Goal: Communication & Community: Ask a question

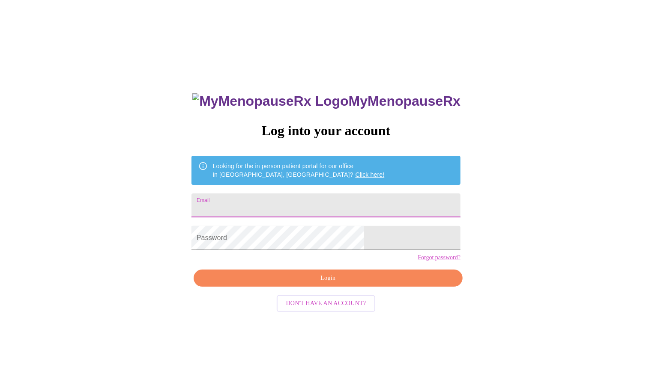
click at [360, 203] on input "Email" at bounding box center [326, 206] width 269 height 24
type input "[EMAIL_ADDRESS][DOMAIN_NAME]"
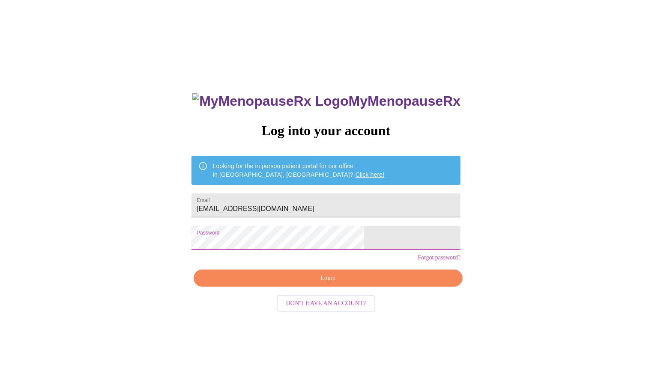
click at [343, 284] on span "Login" at bounding box center [328, 278] width 249 height 11
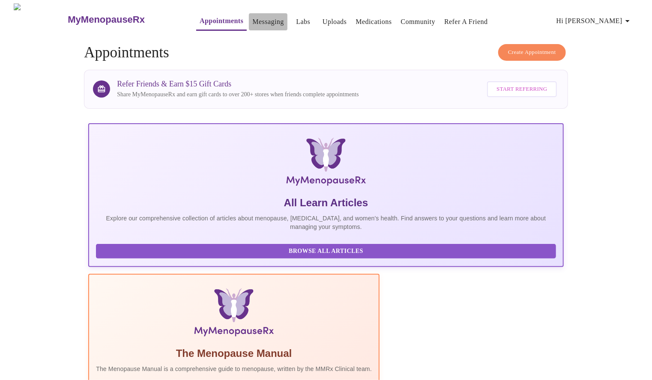
click at [252, 21] on link "Messaging" at bounding box center [267, 22] width 31 height 12
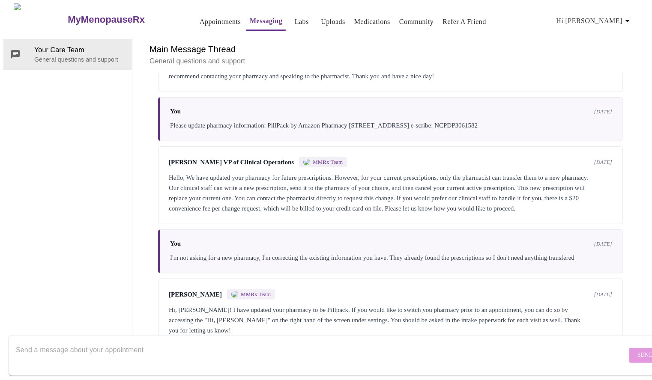
scroll to position [1947, 0]
click at [289, 348] on textarea "Send a message about your appointment" at bounding box center [321, 355] width 611 height 27
click at [362, 346] on textarea "My pharmacy is messaging me saying my [MEDICAL_DATA] patch prescription is expi…" at bounding box center [321, 355] width 611 height 27
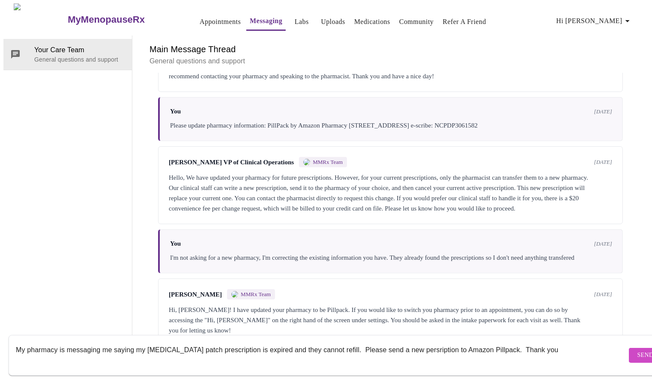
click at [497, 366] on form "My pharmacy is messaging me saying my [MEDICAL_DATA] patch prescription is expi…" at bounding box center [339, 355] width 660 height 41
click at [408, 342] on textarea "My pharmacy is messaging me saying my [MEDICAL_DATA] patch prescription is expi…" at bounding box center [321, 355] width 611 height 27
type textarea "My pharmacy is messaging me saying my [MEDICAL_DATA] patch prescription is expi…"
click at [638, 350] on span "Send" at bounding box center [646, 355] width 16 height 11
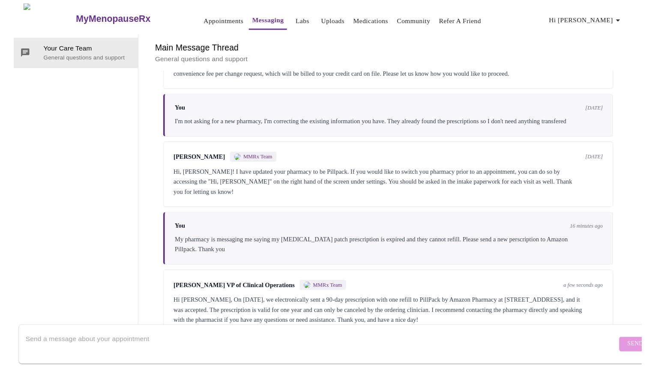
scroll to position [2083, 0]
